Goal: Check status: Check status

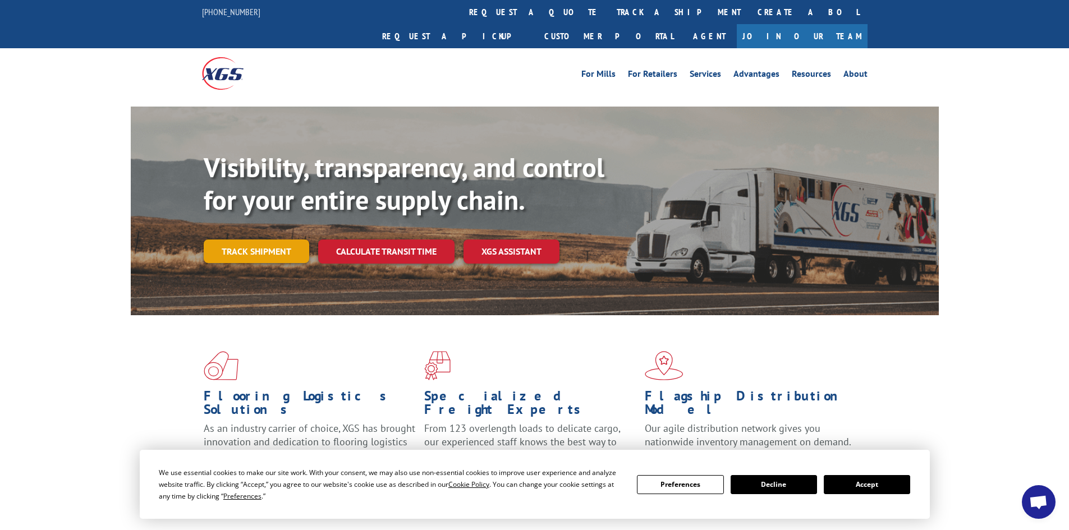
click at [254, 240] on link "Track shipment" at bounding box center [257, 252] width 106 height 24
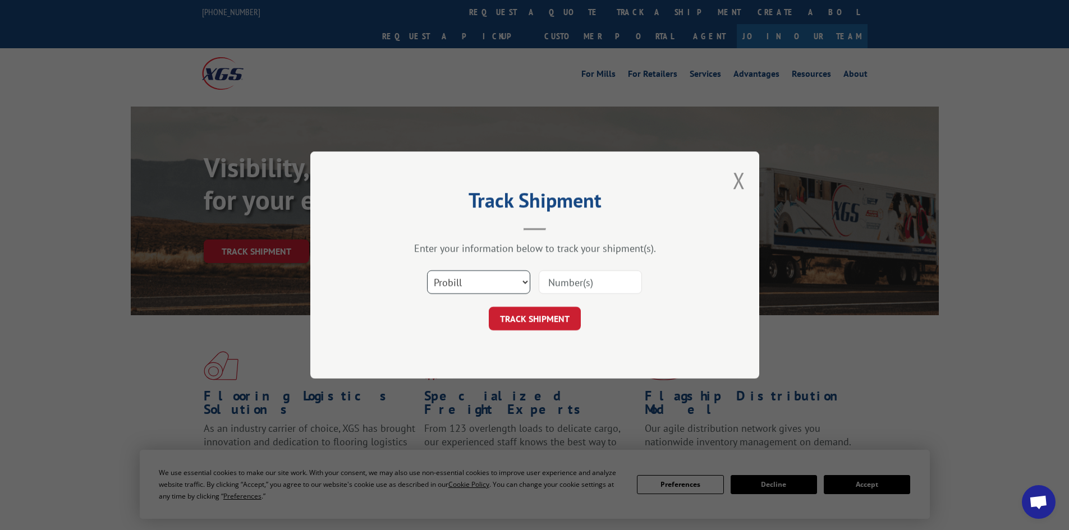
click at [487, 277] on select "Select category... Probill BOL PO" at bounding box center [478, 283] width 103 height 24
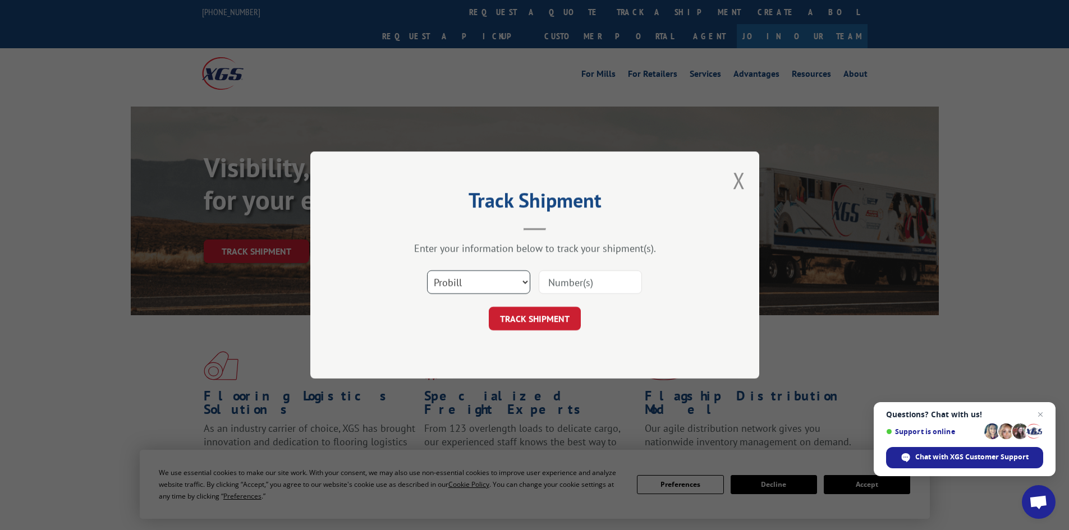
select select "bol"
click at [427, 271] on select "Select category... Probill BOL PO" at bounding box center [478, 283] width 103 height 24
click at [568, 283] on input at bounding box center [590, 283] width 103 height 24
paste input "5245236"
type input "5245236"
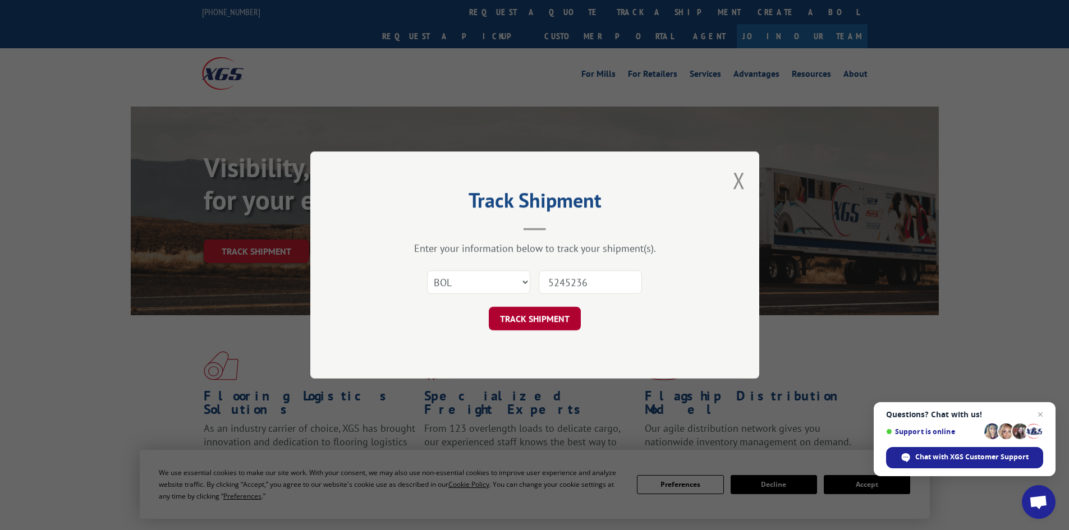
click at [534, 325] on button "TRACK SHIPMENT" at bounding box center [535, 319] width 92 height 24
